Goal: Task Accomplishment & Management: Use online tool/utility

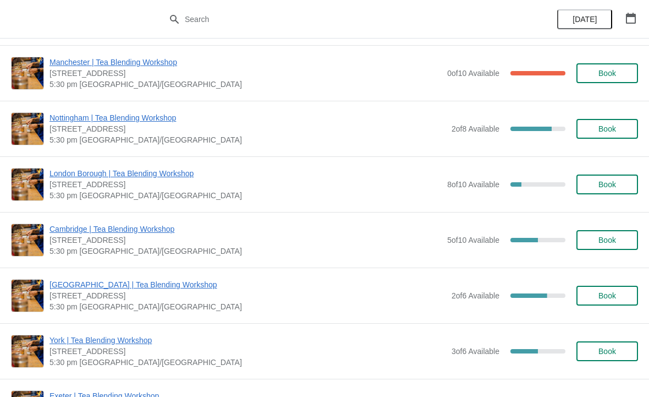
scroll to position [269, 0]
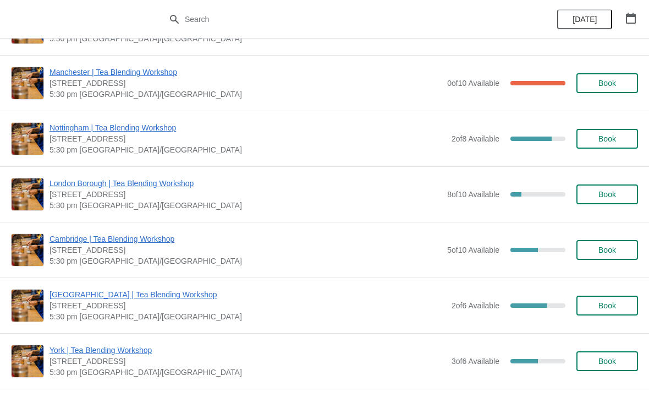
click at [129, 239] on span "Cambridge | Tea Blending Workshop" at bounding box center [246, 238] width 392 height 11
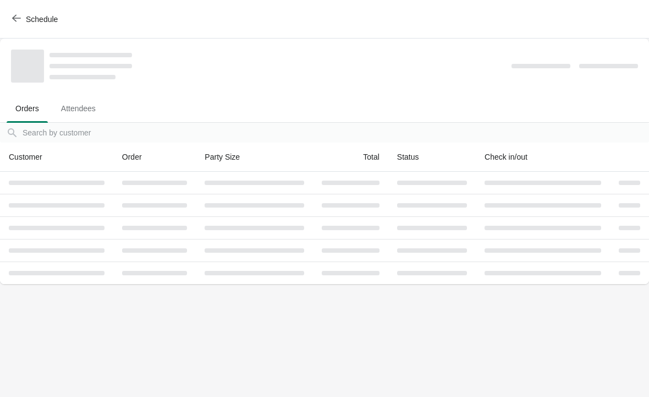
scroll to position [0, 0]
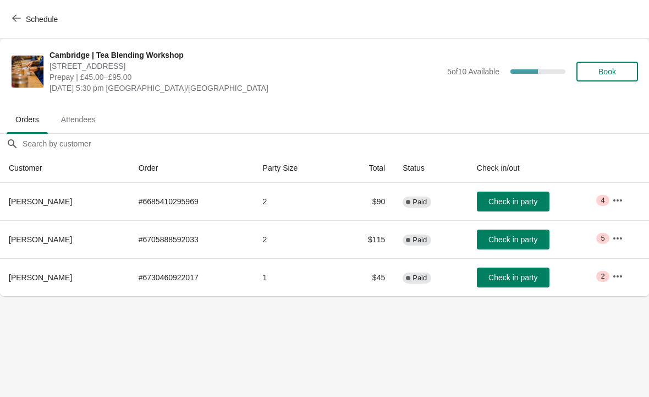
click at [618, 198] on icon "button" at bounding box center [618, 200] width 11 height 11
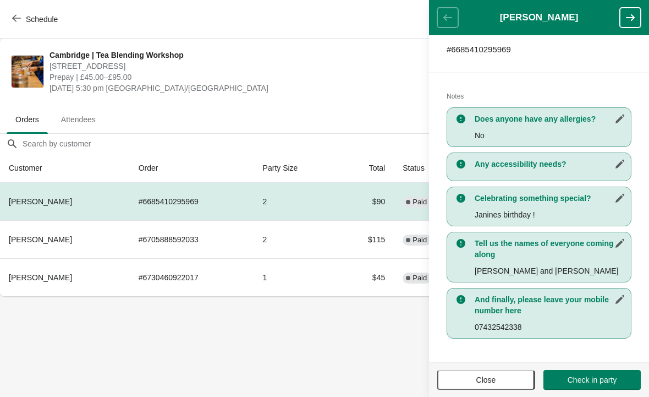
scroll to position [188, 0]
click at [319, 245] on td "2" at bounding box center [296, 239] width 84 height 38
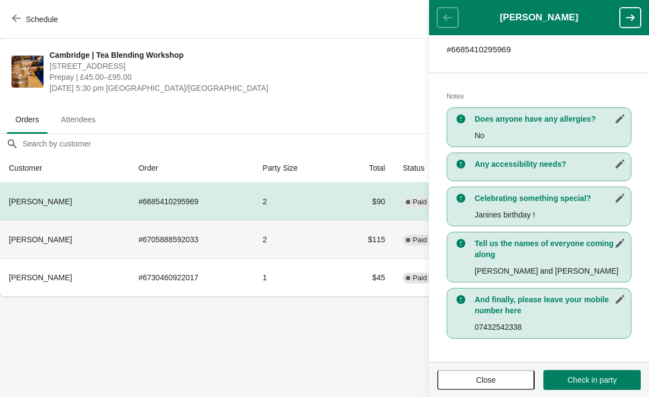
click at [632, 21] on icon "button" at bounding box center [630, 17] width 11 height 11
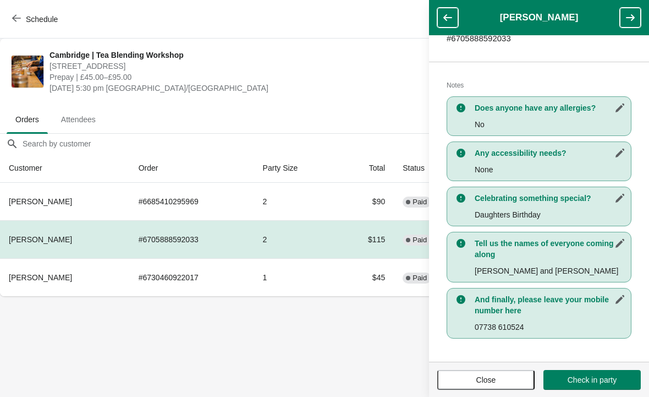
scroll to position [199, 0]
click at [635, 20] on icon "button" at bounding box center [630, 17] width 11 height 11
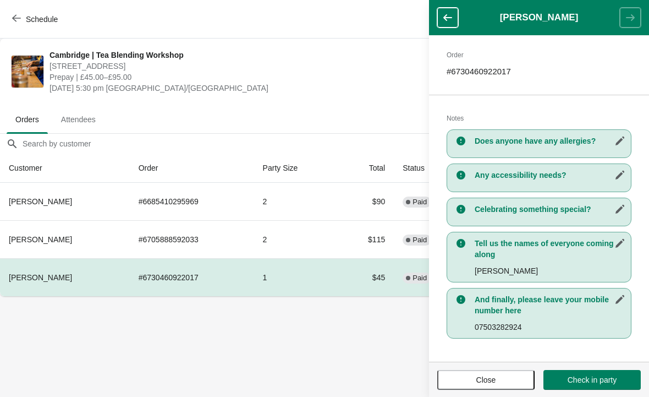
scroll to position [166, 0]
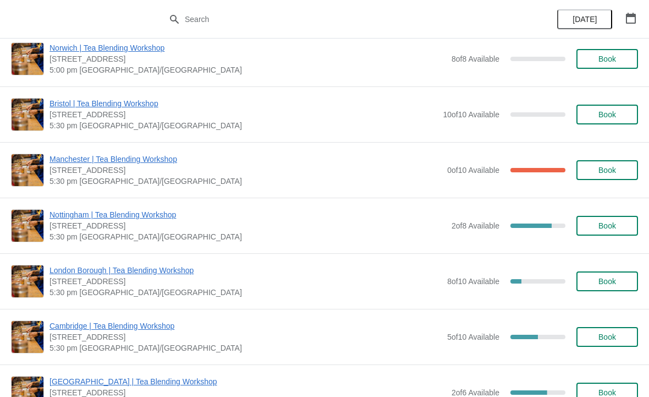
scroll to position [188, 0]
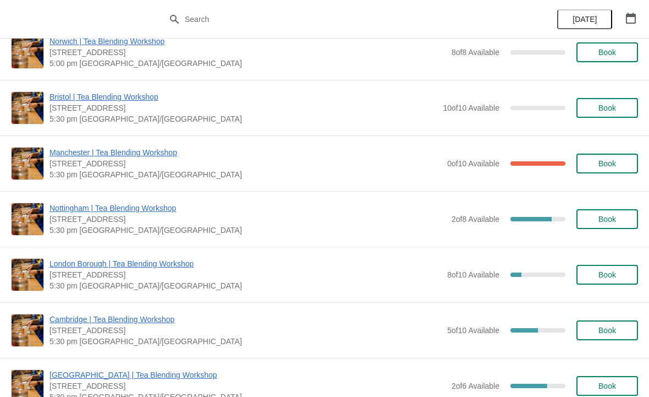
click at [165, 322] on span "Cambridge | Tea Blending Workshop" at bounding box center [246, 319] width 392 height 11
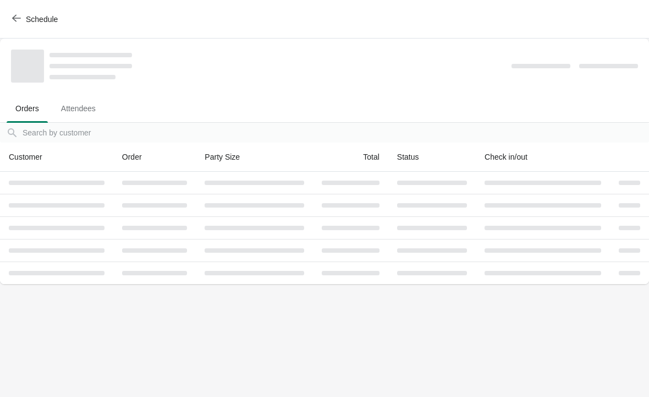
scroll to position [0, 0]
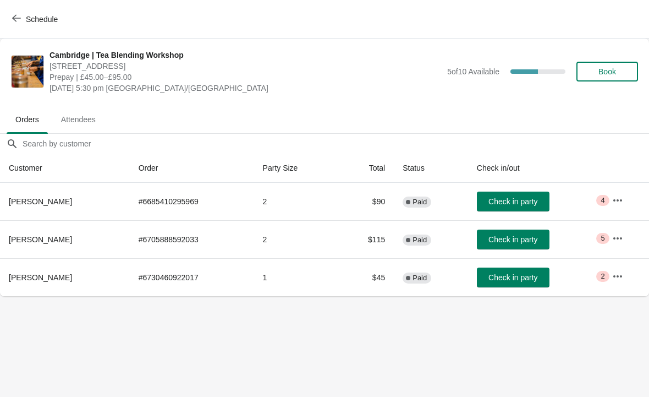
click at [621, 237] on icon "button" at bounding box center [618, 238] width 11 height 11
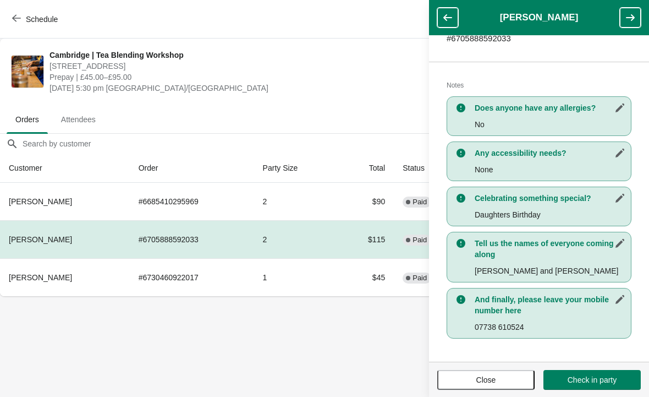
scroll to position [199, 0]
click at [173, 242] on td "# 6705888592033" at bounding box center [192, 239] width 124 height 38
click at [286, 227] on td "2" at bounding box center [296, 239] width 84 height 38
click at [315, 238] on td "2" at bounding box center [296, 239] width 84 height 38
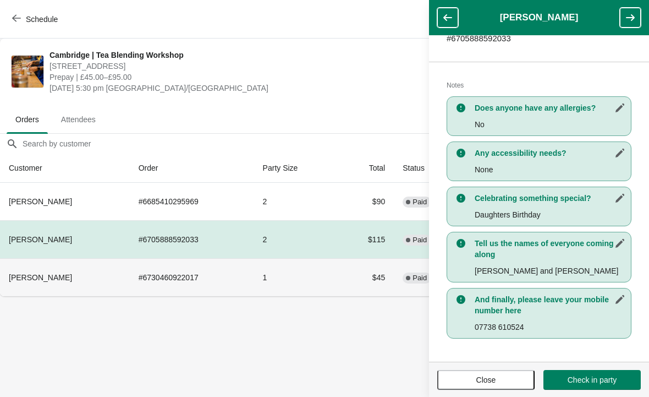
click at [172, 277] on td "# 6730460922017" at bounding box center [192, 277] width 124 height 38
click at [394, 273] on td "Complete Paid" at bounding box center [431, 277] width 74 height 38
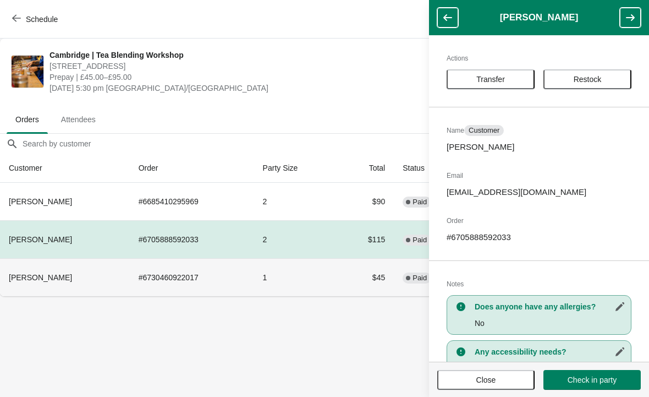
scroll to position [0, 0]
click at [283, 206] on td "2" at bounding box center [296, 201] width 84 height 37
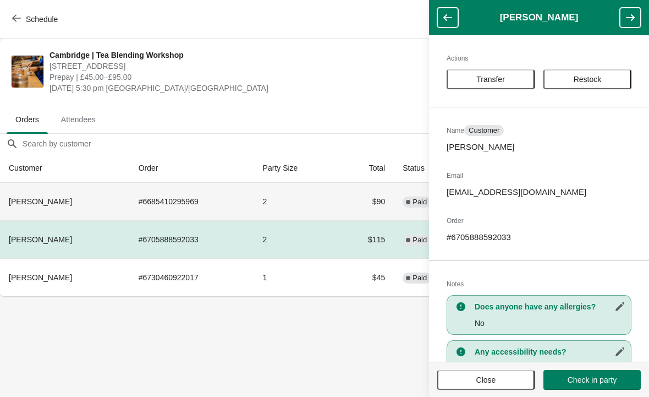
click at [413, 198] on span "Paid" at bounding box center [420, 202] width 14 height 9
click at [449, 12] on button "button" at bounding box center [448, 18] width 21 height 20
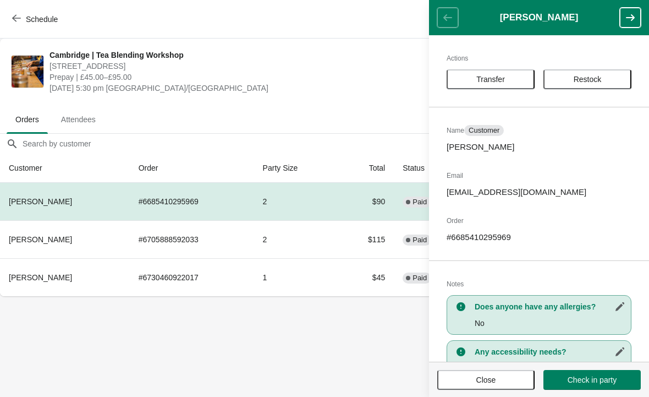
click at [506, 379] on span "Close" at bounding box center [486, 379] width 78 height 9
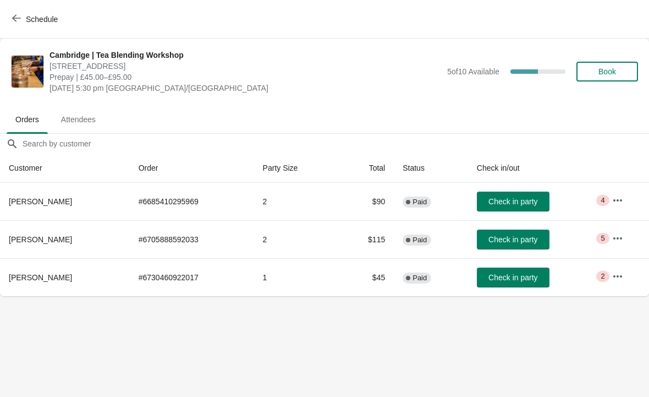
click at [619, 237] on icon "button" at bounding box center [618, 238] width 11 height 11
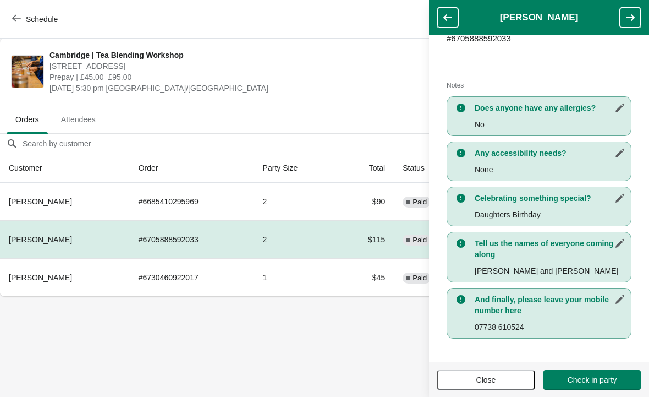
scroll to position [199, 0]
click at [381, 371] on body "Schedule Cambridge | Tea Blending Workshop 8-9 Green Street, Cambridge, CB2 3JU…" at bounding box center [324, 198] width 649 height 397
click at [496, 389] on button "Close" at bounding box center [486, 380] width 97 height 20
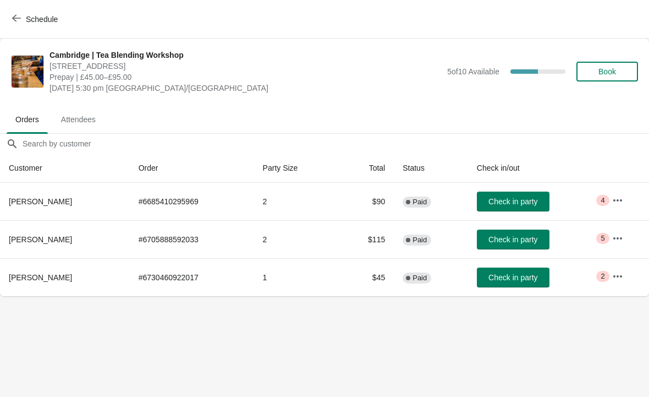
click at [49, 270] on th "[PERSON_NAME]" at bounding box center [65, 277] width 130 height 38
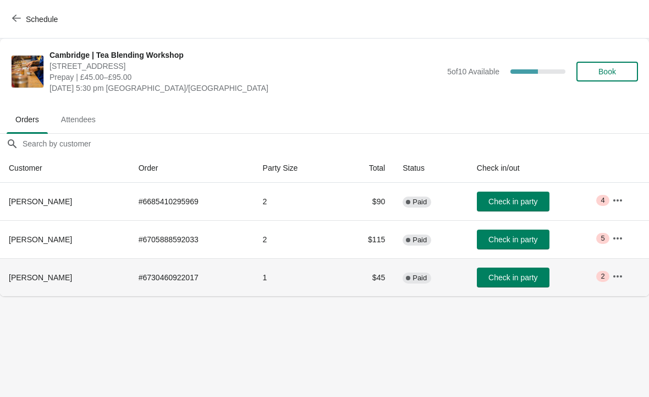
click at [604, 280] on span "2" at bounding box center [603, 276] width 4 height 9
click at [614, 276] on icon "button" at bounding box center [618, 276] width 9 height 2
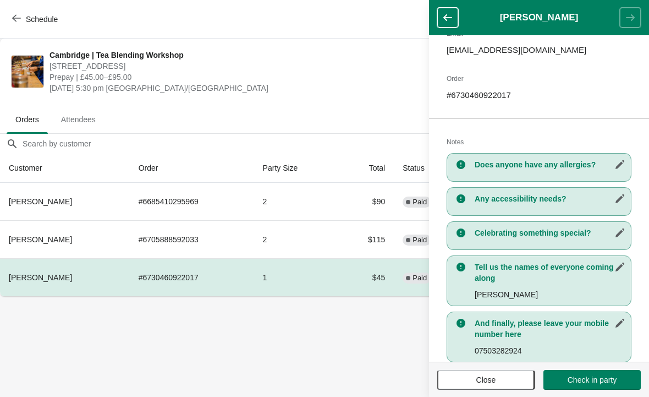
scroll to position [108, 0]
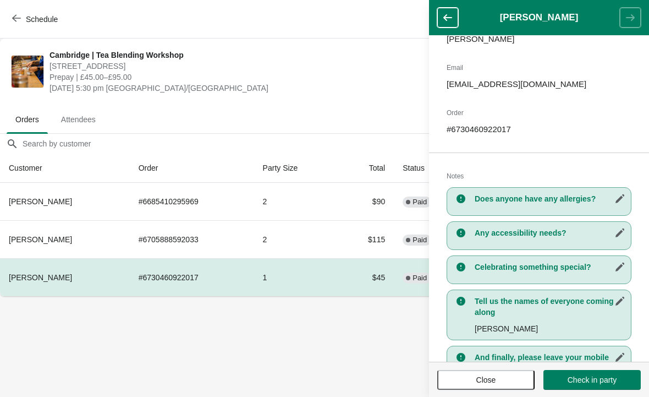
click at [502, 133] on p "# 6730460922017" at bounding box center [539, 129] width 185 height 11
click at [505, 120] on div "Actions Transfer Restock Name Customer Ankita Basu Email ankutbasu@gmail.com Or…" at bounding box center [539, 198] width 220 height 326
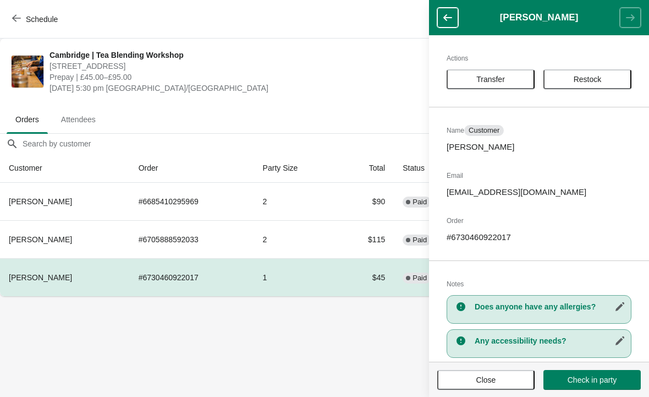
scroll to position [0, 0]
click at [445, 15] on icon "button" at bounding box center [447, 17] width 11 height 11
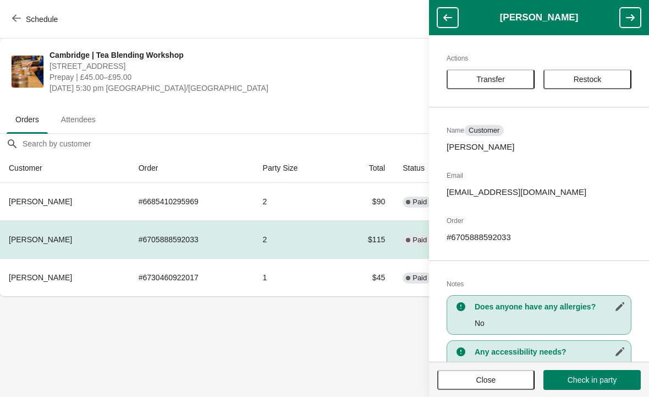
click at [445, 14] on icon "button" at bounding box center [447, 17] width 11 height 11
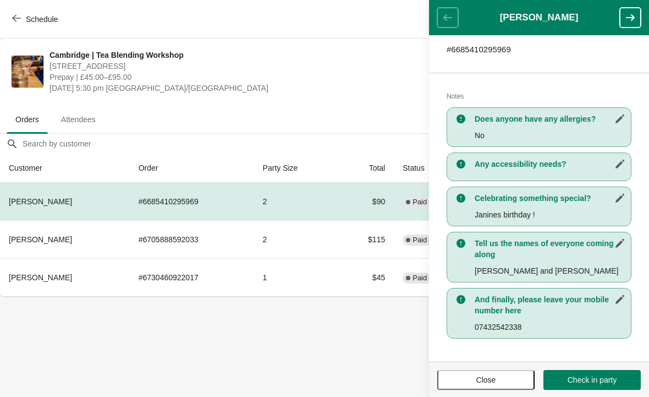
scroll to position [188, 0]
click at [621, 12] on button "button" at bounding box center [630, 18] width 21 height 20
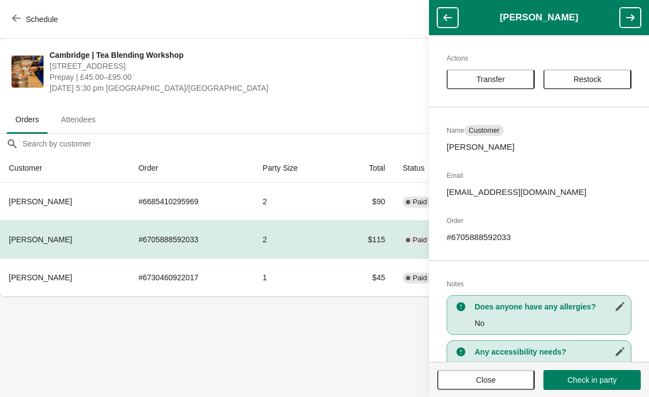
click at [632, 10] on button "button" at bounding box center [630, 18] width 21 height 20
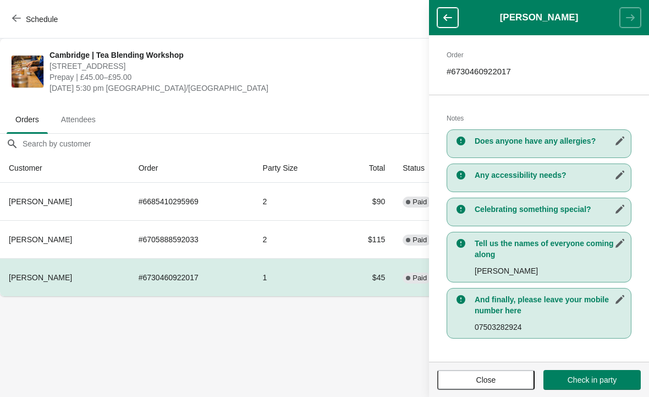
scroll to position [166, 0]
click at [473, 379] on span "Close" at bounding box center [486, 379] width 78 height 9
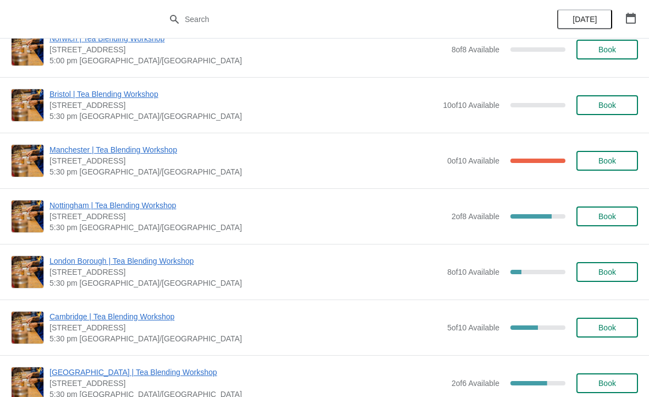
scroll to position [200, 0]
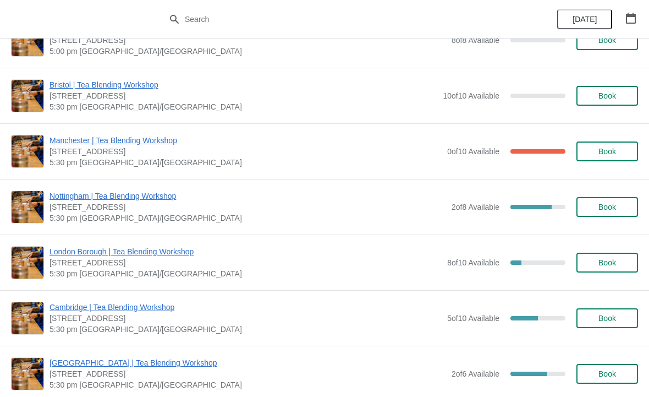
click at [269, 319] on span "[STREET_ADDRESS]" at bounding box center [246, 318] width 392 height 11
click at [161, 305] on span "Cambridge | Tea Blending Workshop" at bounding box center [246, 307] width 392 height 11
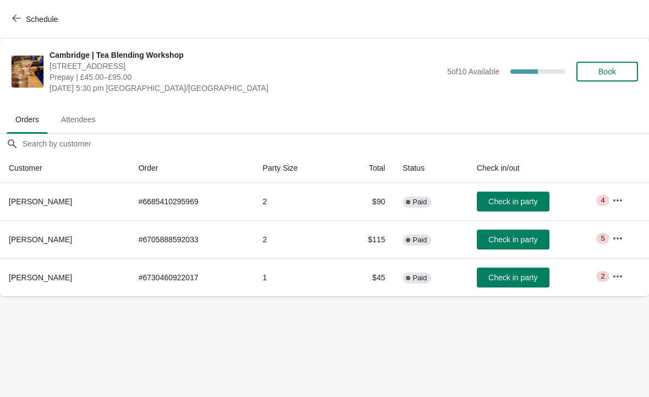
click at [527, 201] on span "Check in party" at bounding box center [513, 201] width 49 height 9
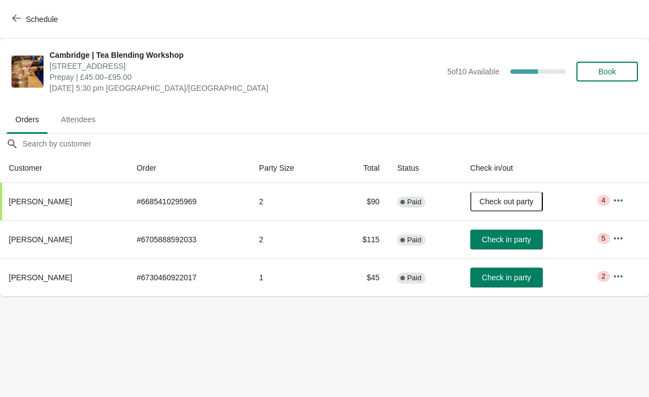
click at [515, 244] on span "Check in party" at bounding box center [506, 239] width 49 height 9
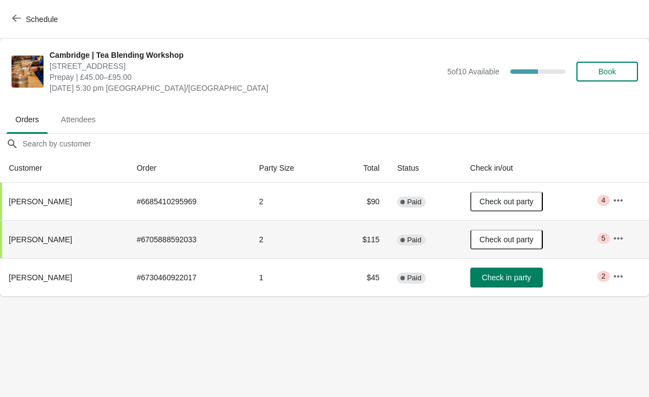
click at [521, 273] on span "Check in party" at bounding box center [506, 277] width 49 height 9
